Goal: Information Seeking & Learning: Learn about a topic

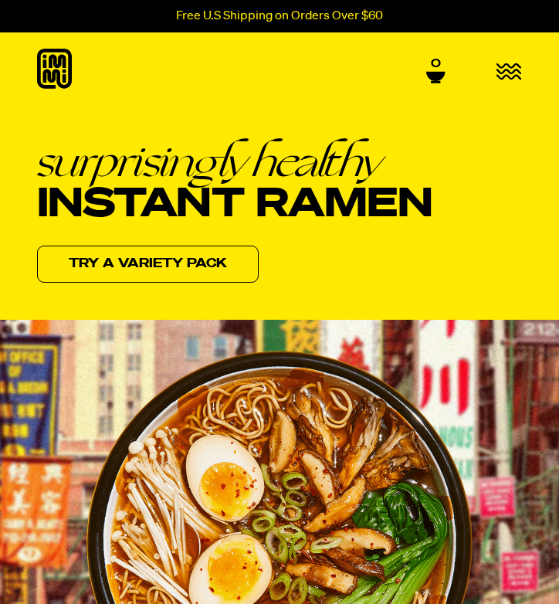
click at [513, 83] on div "Shop Packets Cups new Toppings new Merch Subscribe & Save Slurp Society Learn O…" at bounding box center [279, 70] width 559 height 43
click at [513, 79] on icon "button" at bounding box center [508, 71] width 25 height 15
click at [513, 72] on icon "menu" at bounding box center [508, 71] width 25 height 15
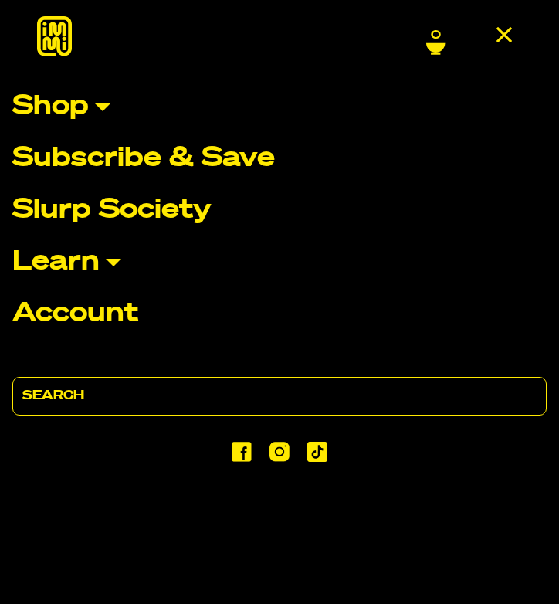
click at [57, 259] on p "Learn" at bounding box center [55, 262] width 87 height 27
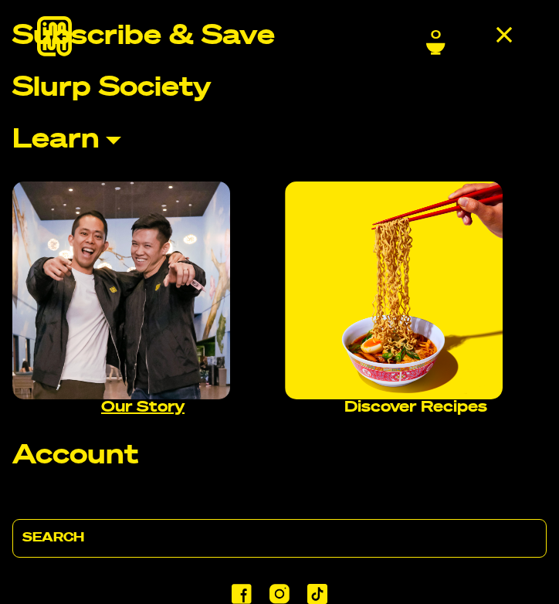
scroll to position [186, 0]
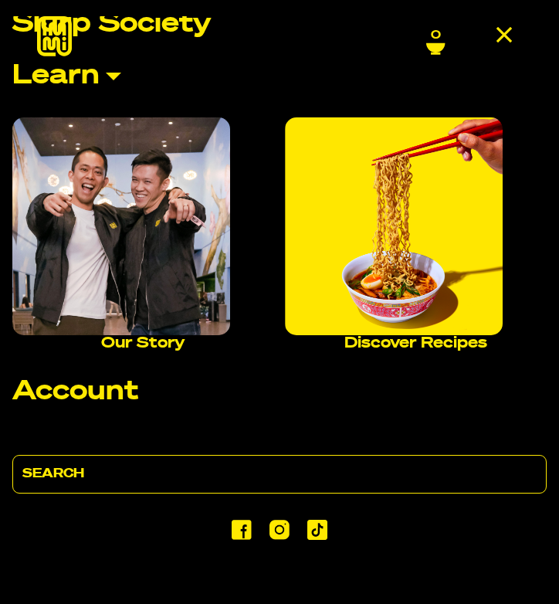
click at [168, 354] on li "Our Story" at bounding box center [142, 246] width 261 height 264
click at [183, 292] on img "Main navigation" at bounding box center [121, 226] width 218 height 218
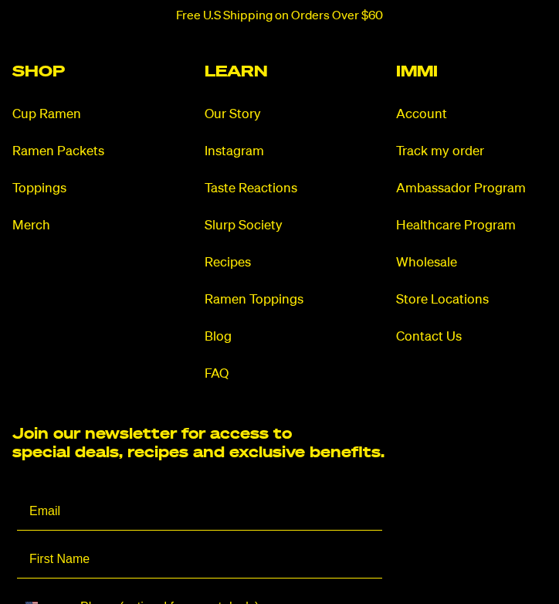
scroll to position [2673, 0]
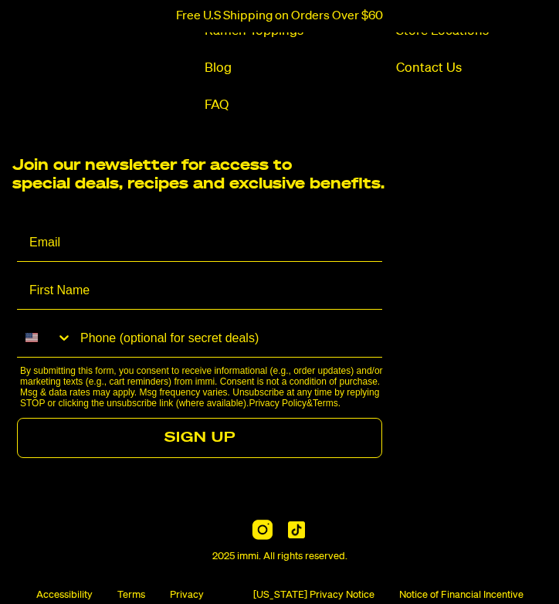
click at [261, 519] on img at bounding box center [262, 529] width 20 height 20
